Goal: Task Accomplishment & Management: Manage account settings

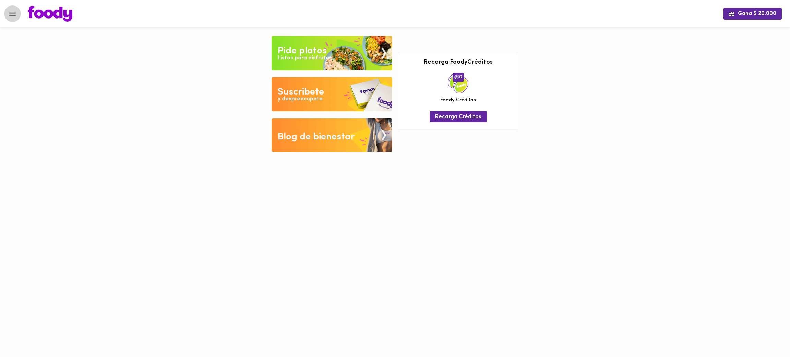
click at [14, 14] on icon "Menu" at bounding box center [12, 14] width 9 height 9
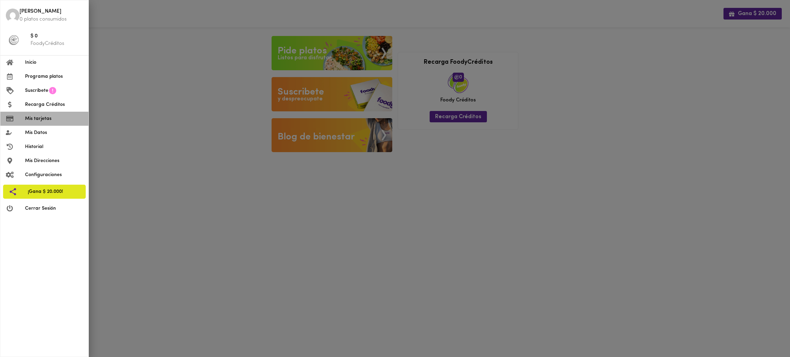
click at [49, 116] on span "Mis tarjetas" at bounding box center [54, 118] width 58 height 7
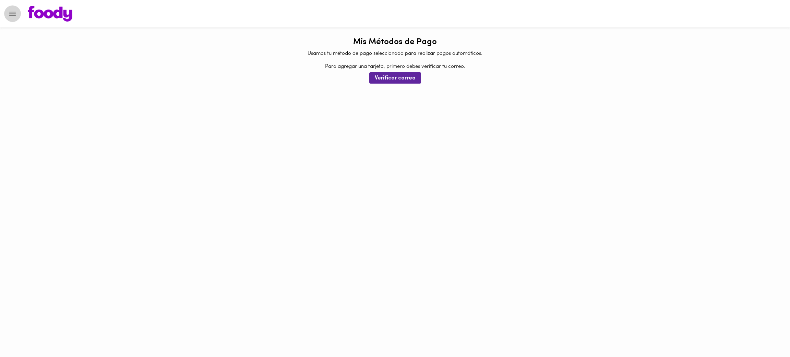
click at [9, 17] on icon "Menu" at bounding box center [12, 14] width 9 height 9
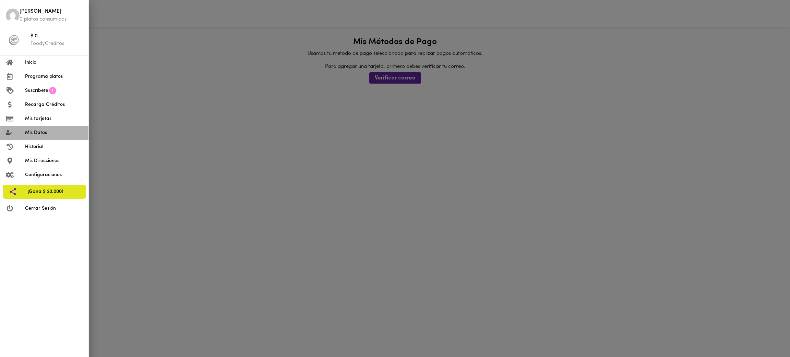
click at [52, 133] on span "Mis Datos" at bounding box center [54, 132] width 58 height 7
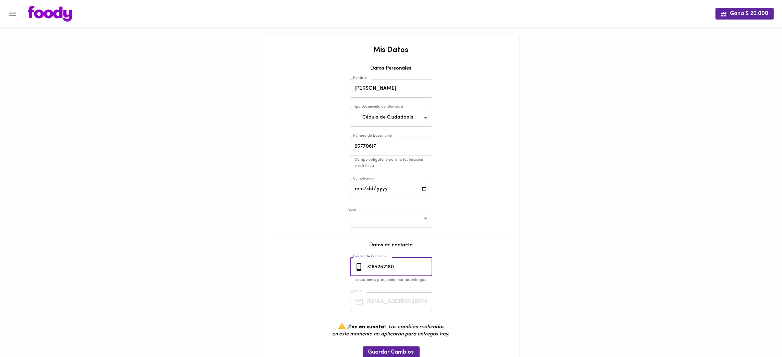
drag, startPoint x: 400, startPoint y: 267, endPoint x: 356, endPoint y: 265, distance: 44.6
click at [356, 265] on div "3165252180 Celular de Contacto" at bounding box center [391, 267] width 82 height 19
click at [11, 14] on icon "Menu" at bounding box center [12, 14] width 7 height 4
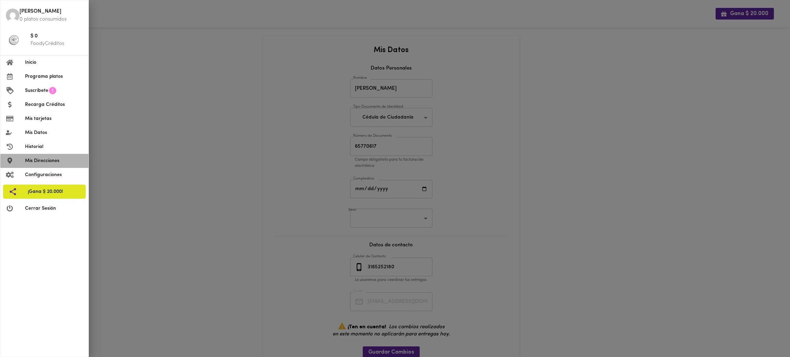
click at [48, 160] on span "Mis Direcciones" at bounding box center [54, 160] width 58 height 7
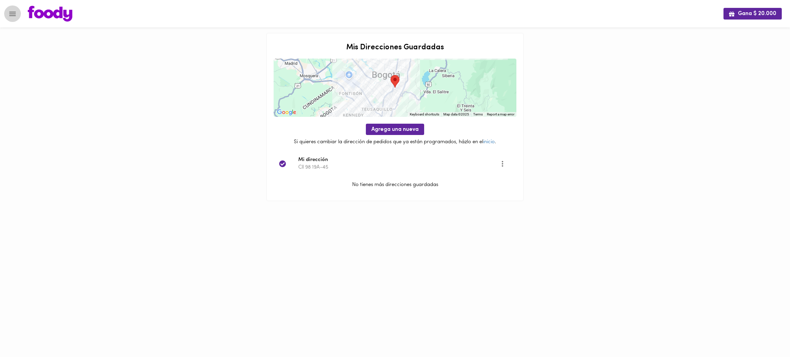
click at [13, 15] on icon "Menu" at bounding box center [12, 14] width 9 height 9
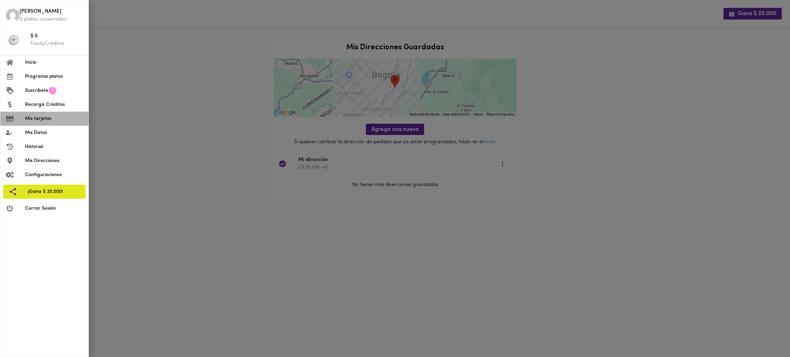
click at [40, 120] on span "Mis tarjetas" at bounding box center [54, 118] width 58 height 7
